Goal: Find specific page/section: Find specific page/section

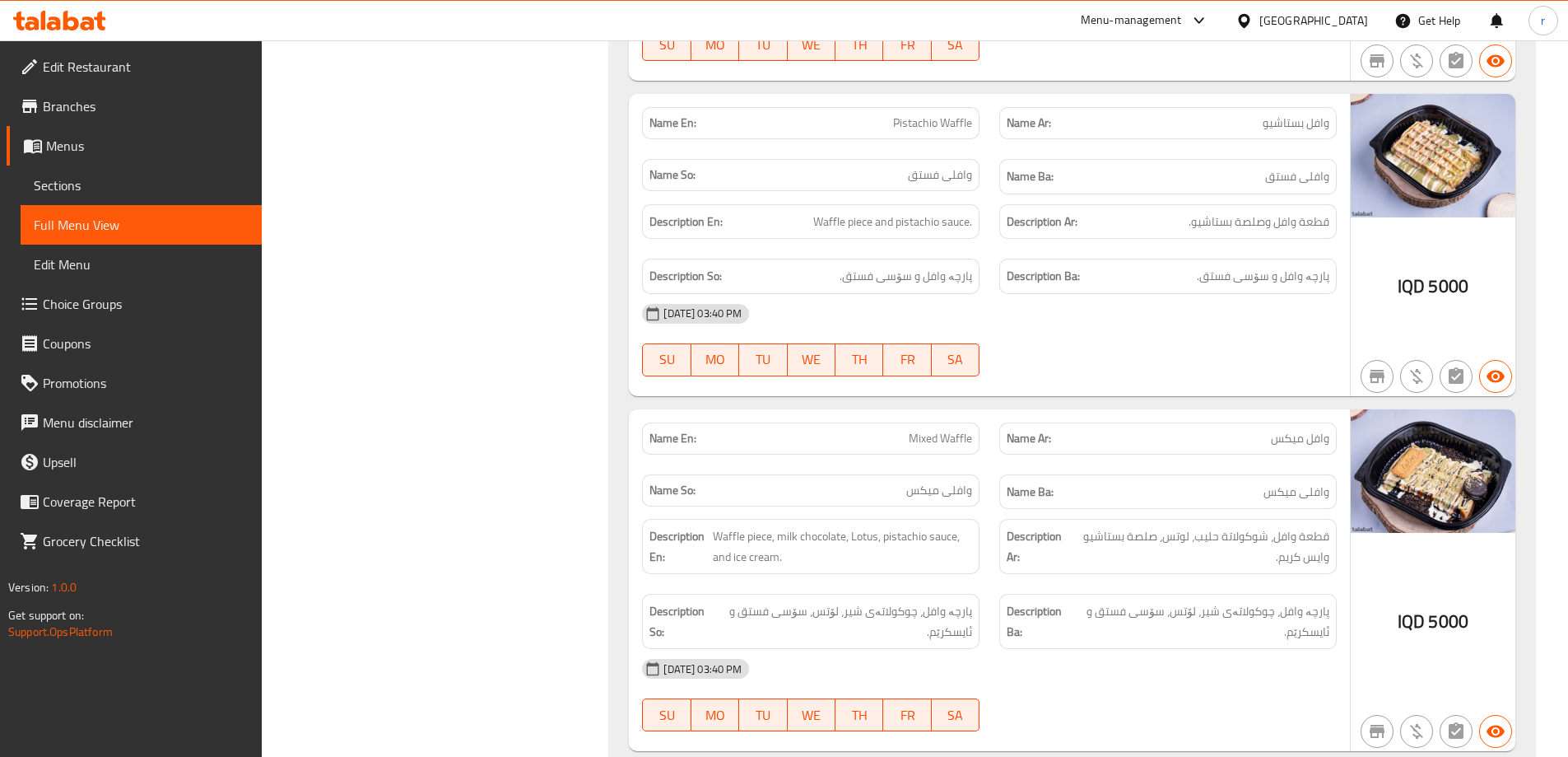
scroll to position [12396, 0]
click at [66, 15] on icon at bounding box center [71, 20] width 15 height 20
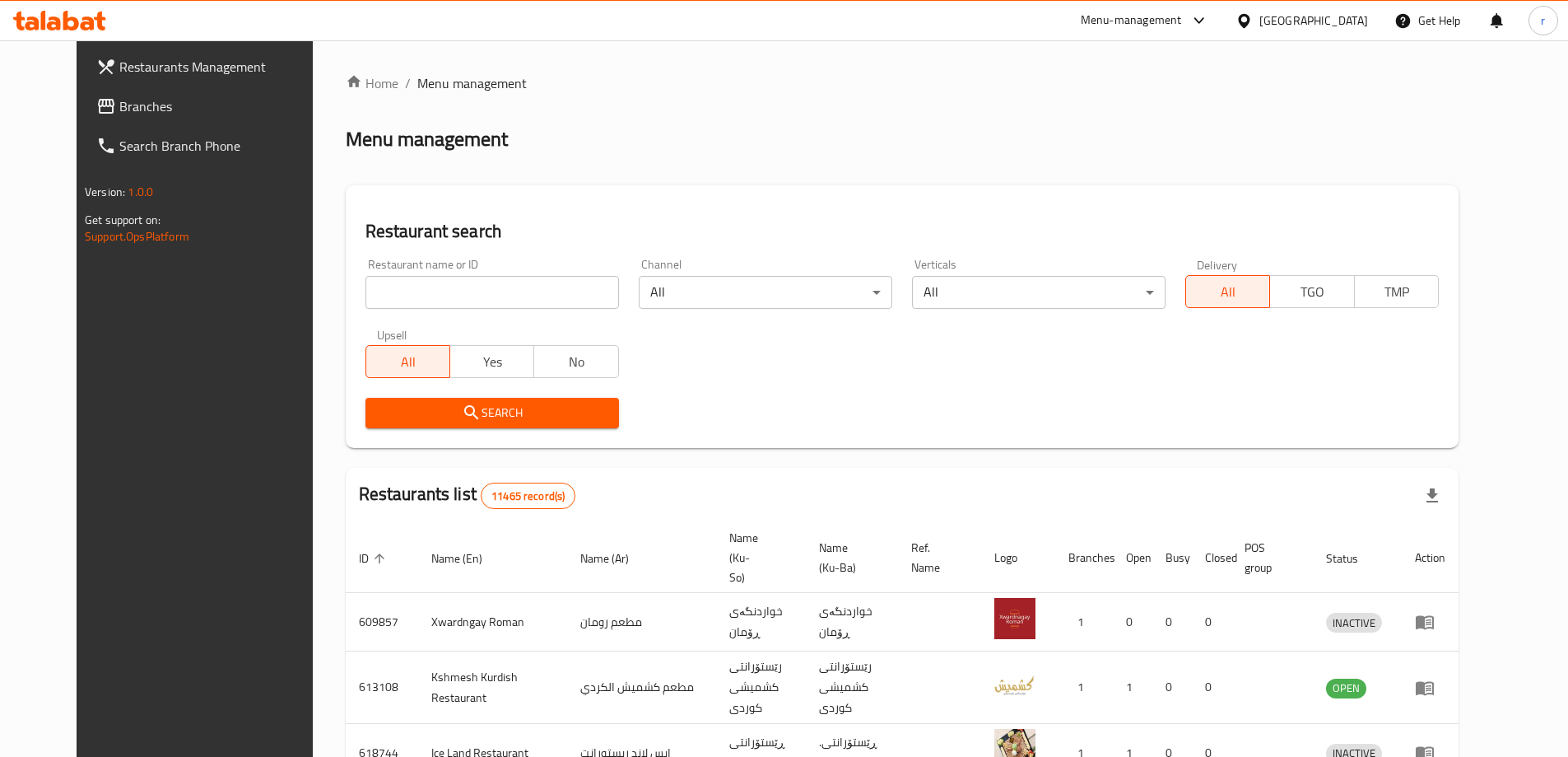
click at [493, 283] on input "search" at bounding box center [492, 292] width 253 height 33
type input "t"
click at [177, 110] on span "Branches" at bounding box center [222, 105] width 206 height 20
